Goal: Use online tool/utility: Utilize a website feature to perform a specific function

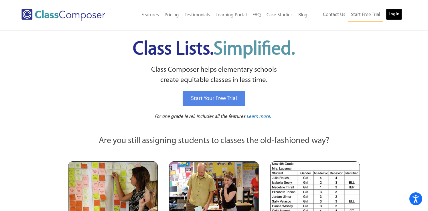
click at [396, 17] on link "Log In" at bounding box center [394, 14] width 16 height 11
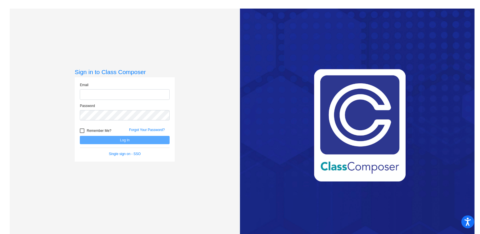
type input "[EMAIL_ADDRESS][DOMAIN_NAME]"
click at [140, 136] on div "Forgot Your Password?" at bounding box center [149, 131] width 49 height 9
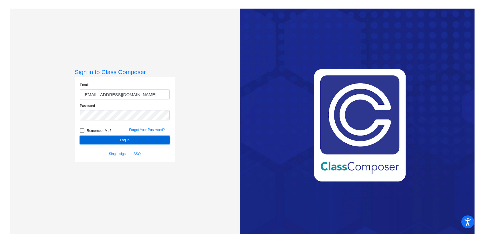
click at [140, 137] on button "Log In" at bounding box center [125, 140] width 90 height 8
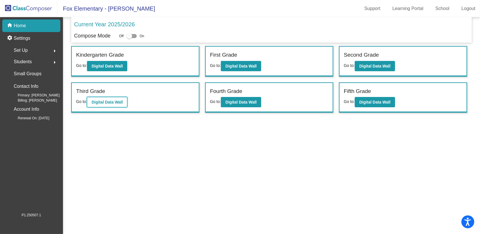
click at [115, 105] on button "Digital Data Wall" at bounding box center [107, 102] width 40 height 10
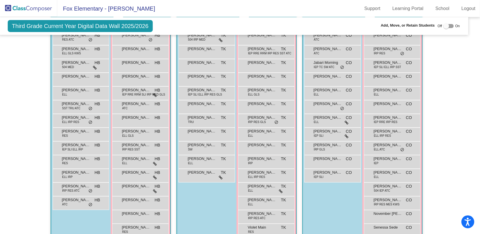
scroll to position [186, 6]
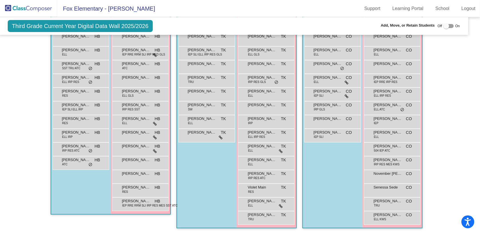
click at [259, 201] on div "[PERSON_NAME] ELL TK lock do_not_disturb_alt" at bounding box center [266, 204] width 55 height 12
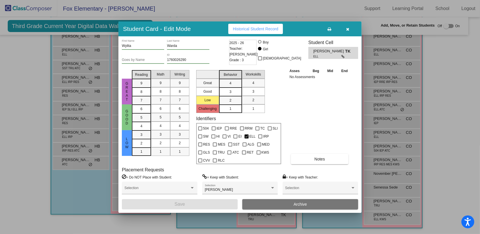
click at [349, 29] on icon "button" at bounding box center [347, 29] width 3 height 4
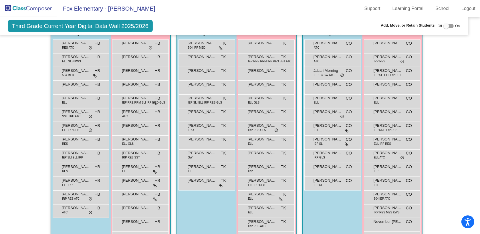
scroll to position [0, 6]
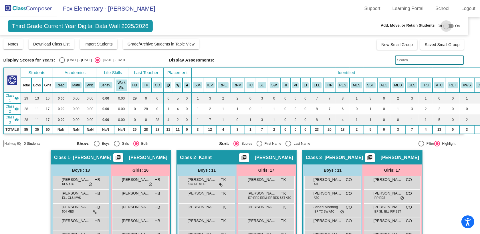
click at [447, 28] on label at bounding box center [448, 26] width 10 height 7
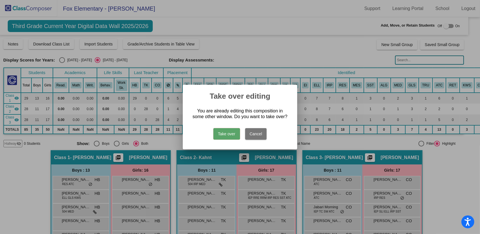
click at [236, 135] on button "Take over" at bounding box center [226, 133] width 27 height 11
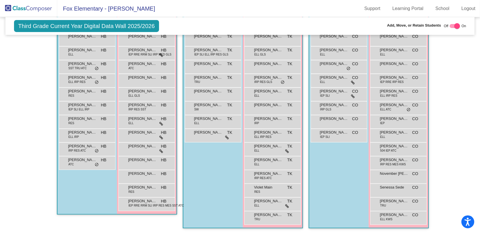
scroll to position [197, 0]
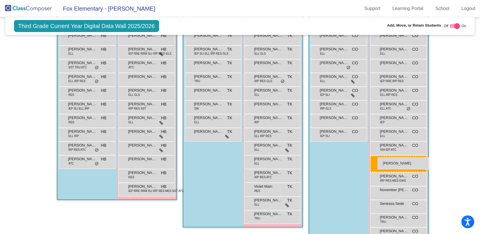
drag, startPoint x: 149, startPoint y: 178, endPoint x: 375, endPoint y: 155, distance: 226.8
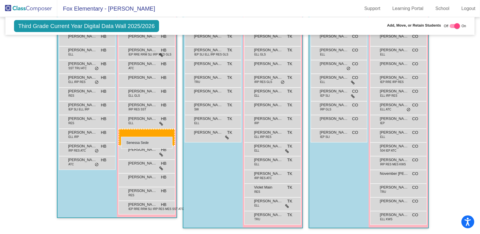
drag, startPoint x: 387, startPoint y: 189, endPoint x: 121, endPoint y: 137, distance: 271.2
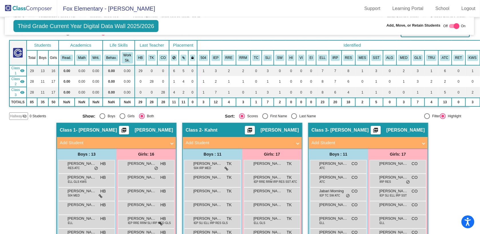
scroll to position [0, 0]
